Goal: Information Seeking & Learning: Compare options

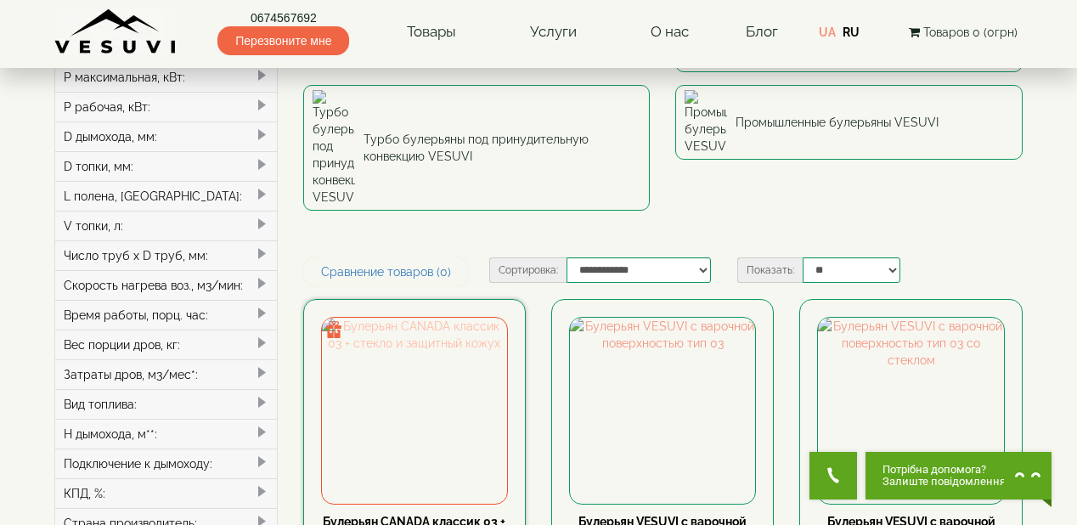
scroll to position [136, 0]
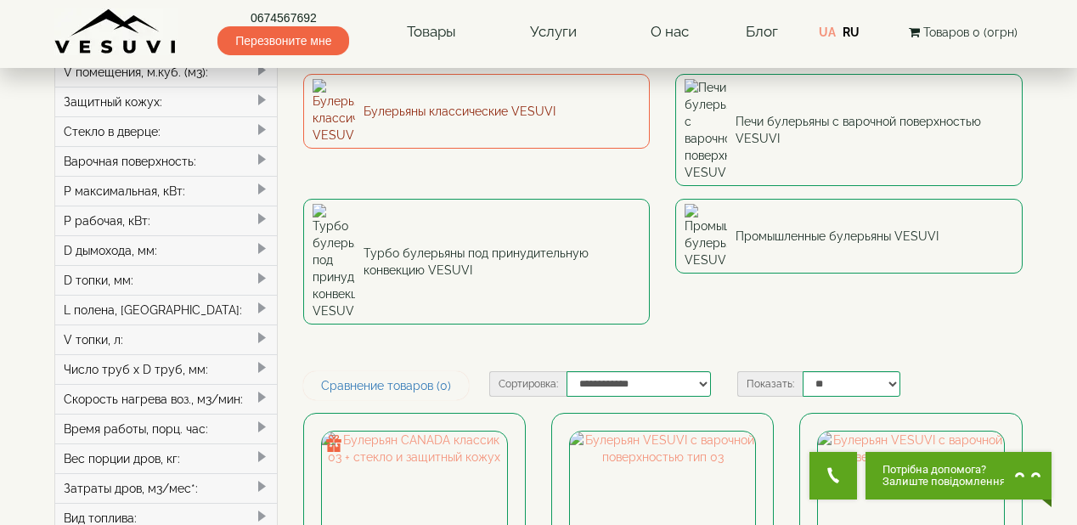
click at [513, 101] on link "Булерьяны классические VESUVI" at bounding box center [476, 111] width 347 height 75
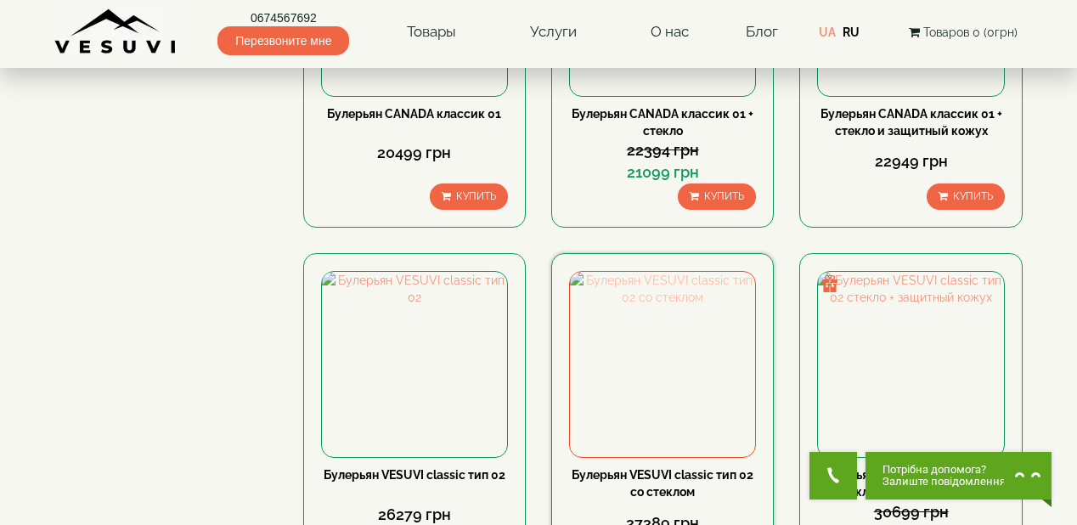
scroll to position [1427, 0]
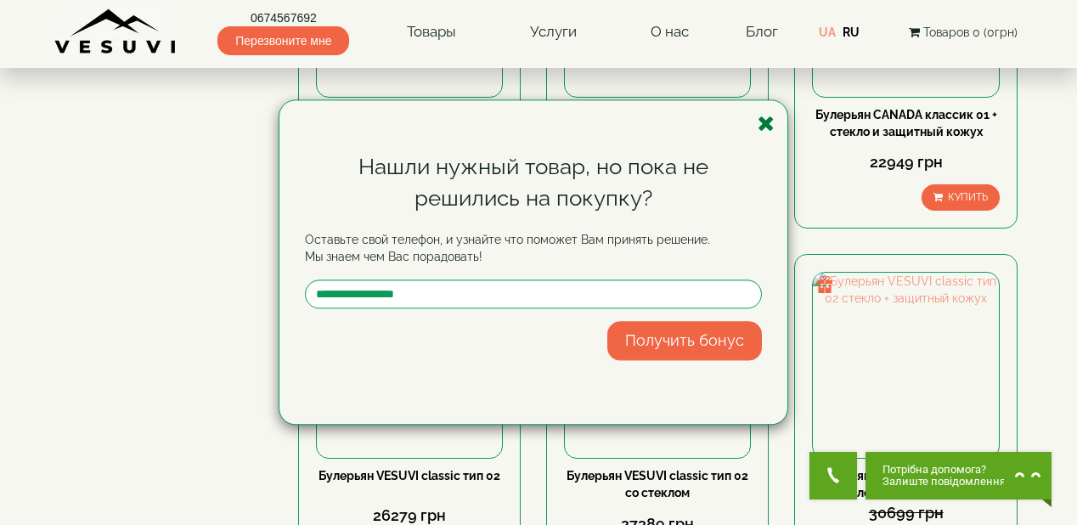
click at [765, 122] on icon "button" at bounding box center [766, 123] width 17 height 21
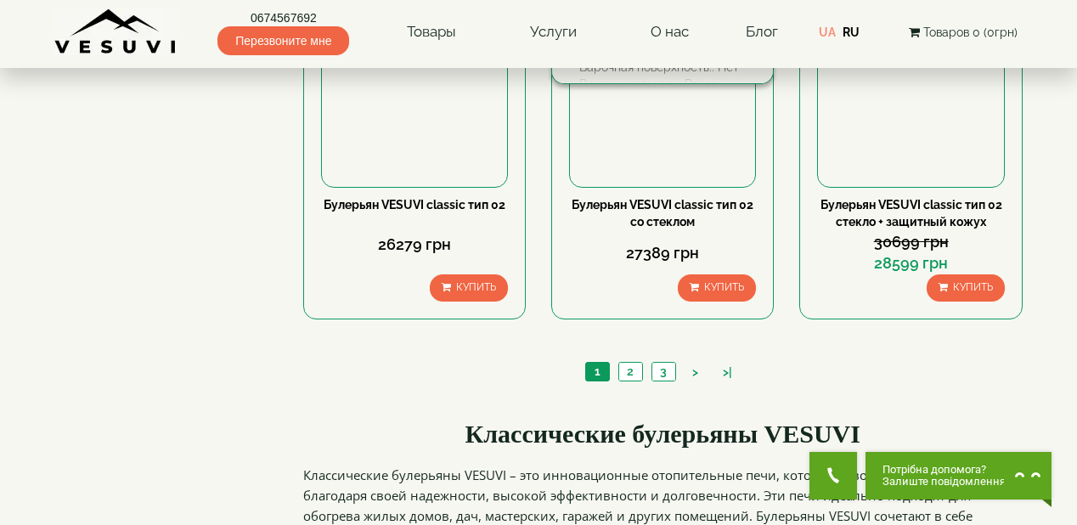
scroll to position [1699, 0]
click at [633, 368] on link "2" at bounding box center [630, 371] width 24 height 18
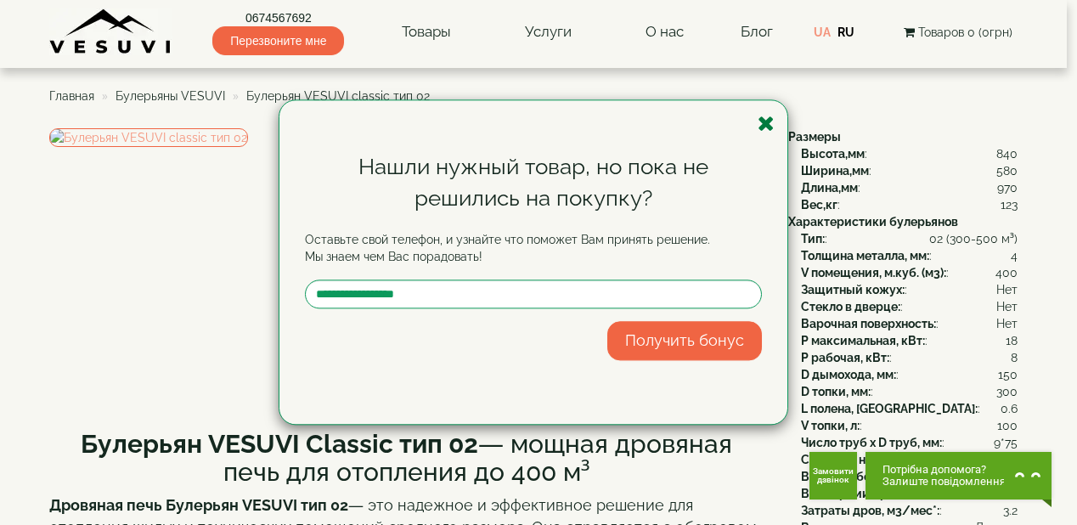
click at [762, 121] on icon "button" at bounding box center [766, 123] width 17 height 21
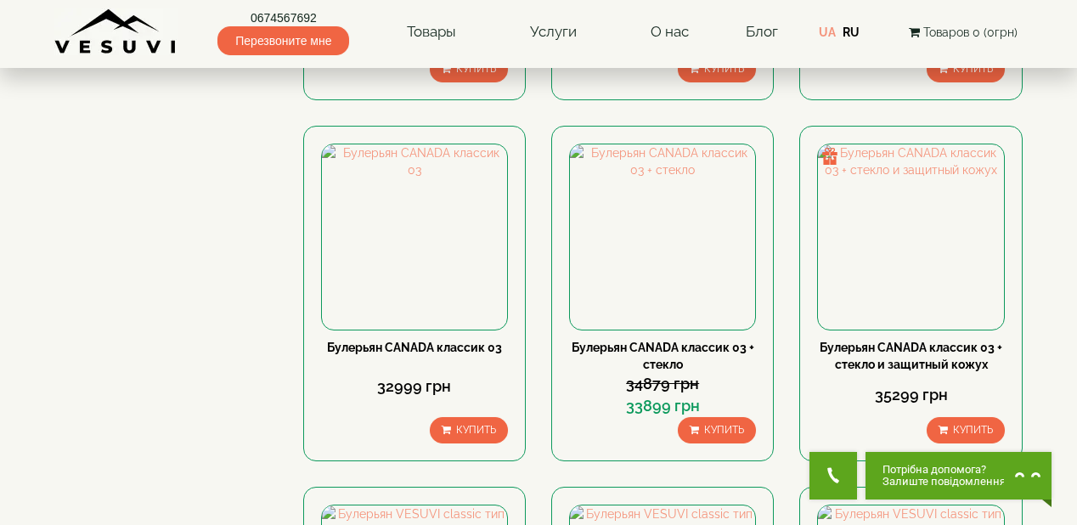
scroll to position [847, 0]
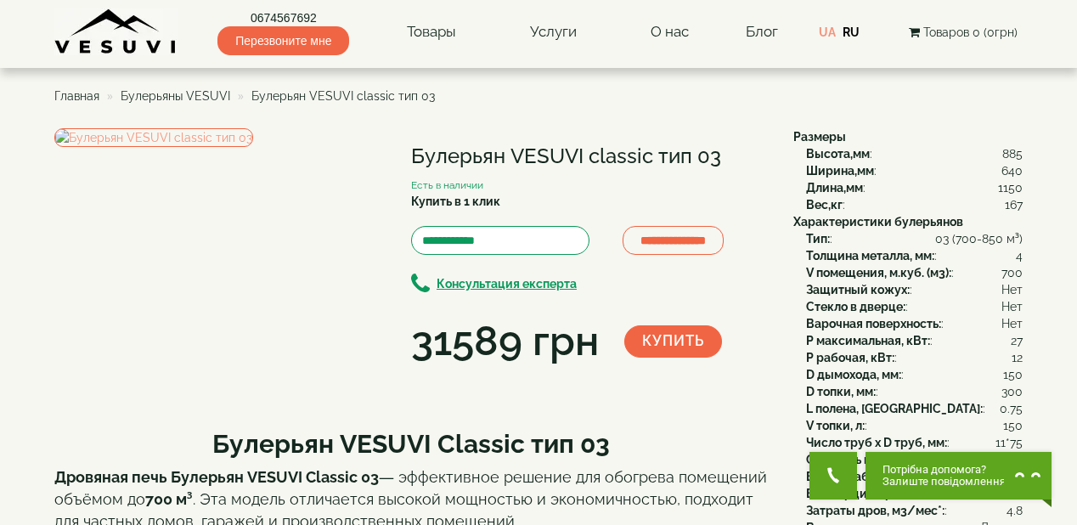
scroll to position [68, 0]
